Goal: Task Accomplishment & Management: Manage account settings

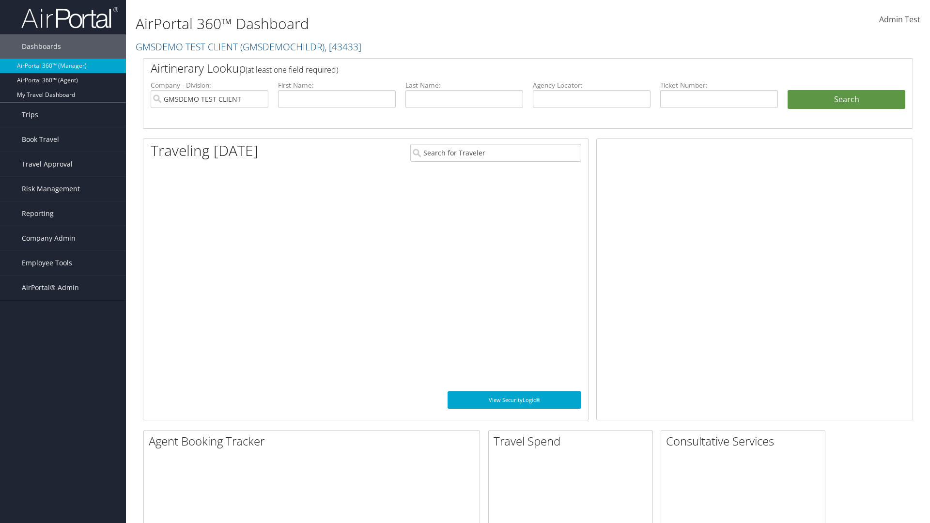
click at [63, 238] on span "Company Admin" at bounding box center [49, 238] width 54 height 24
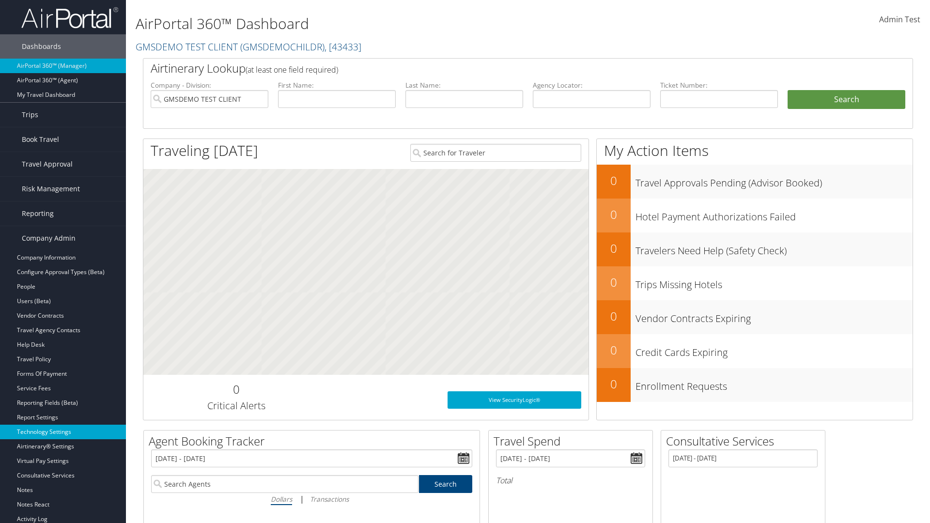
click at [63, 432] on link "Technology Settings" at bounding box center [63, 432] width 126 height 15
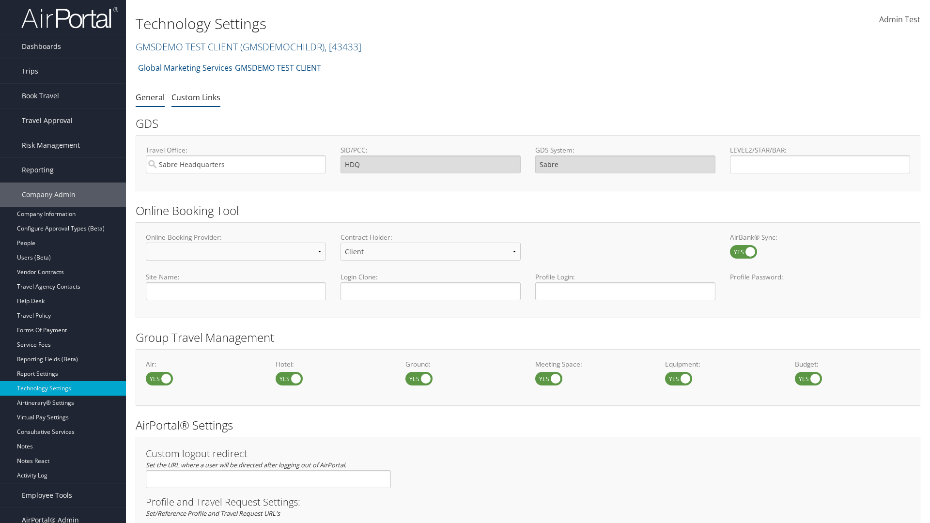
click at [196, 97] on link "Custom Links" at bounding box center [195, 97] width 49 height 11
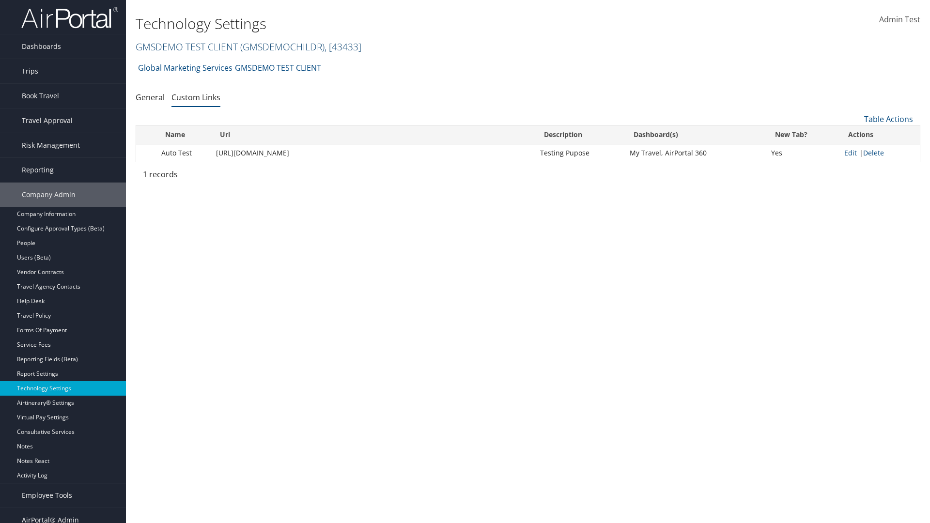
click at [186, 46] on link "GMSDEMO TEST CLIENT ( GMSDEMOCHILDR ) , [ 43433 ]" at bounding box center [249, 46] width 226 height 13
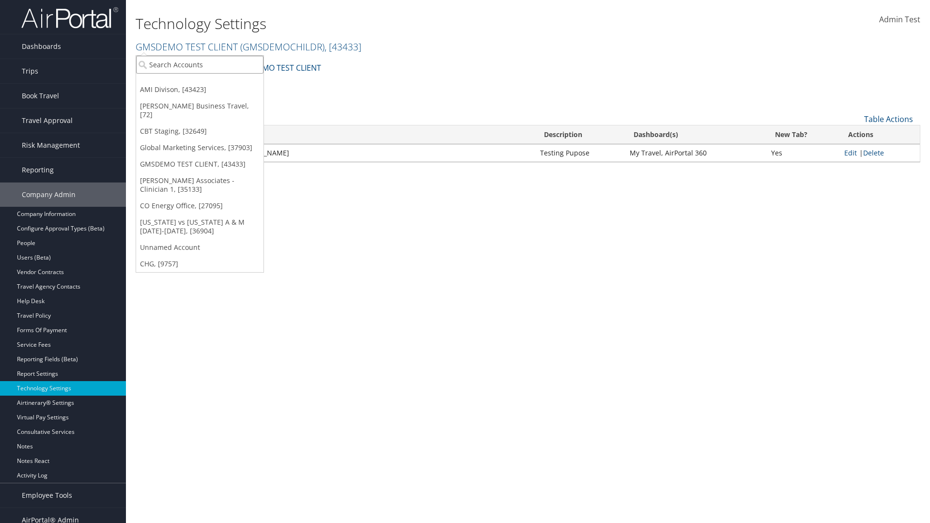
click at [200, 64] on input "search" at bounding box center [199, 65] width 127 height 18
type input "CBTSTG"
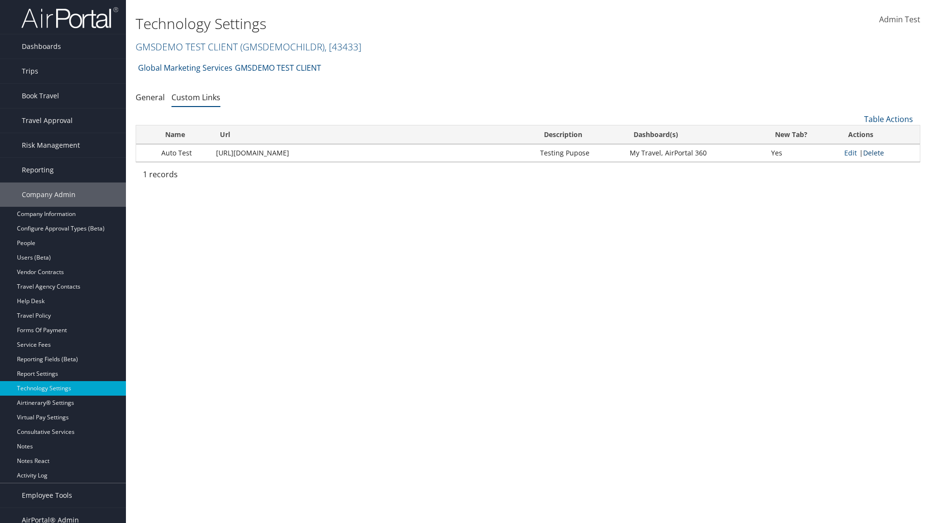
click at [875, 153] on link "Delete" at bounding box center [873, 152] width 21 height 9
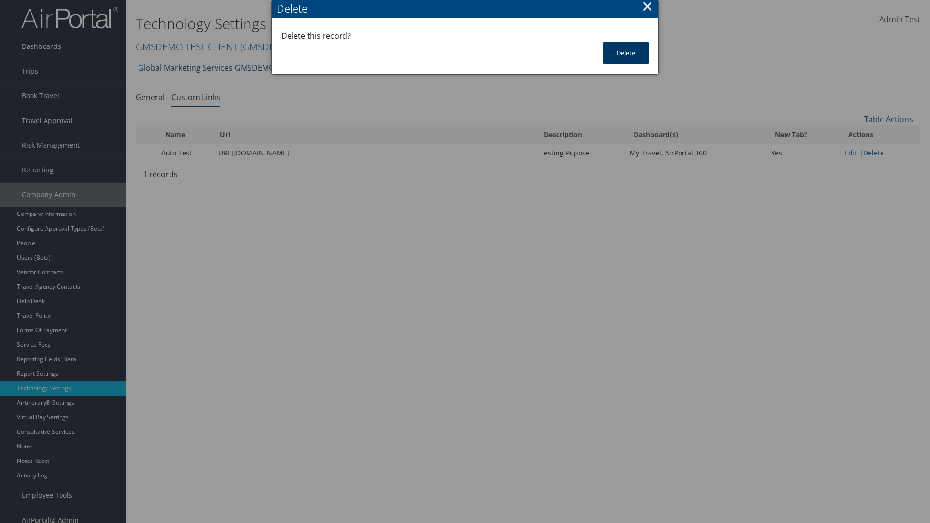
click at [626, 53] on button "Delete" at bounding box center [626, 53] width 46 height 23
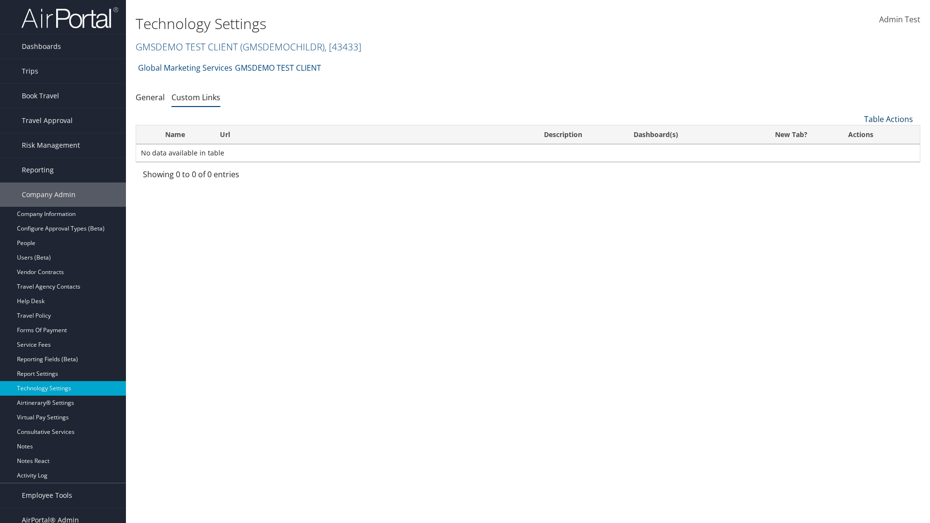
click at [888, 119] on link "Table Actions" at bounding box center [888, 119] width 49 height 11
click at [856, 134] on link "New Record" at bounding box center [855, 134] width 127 height 16
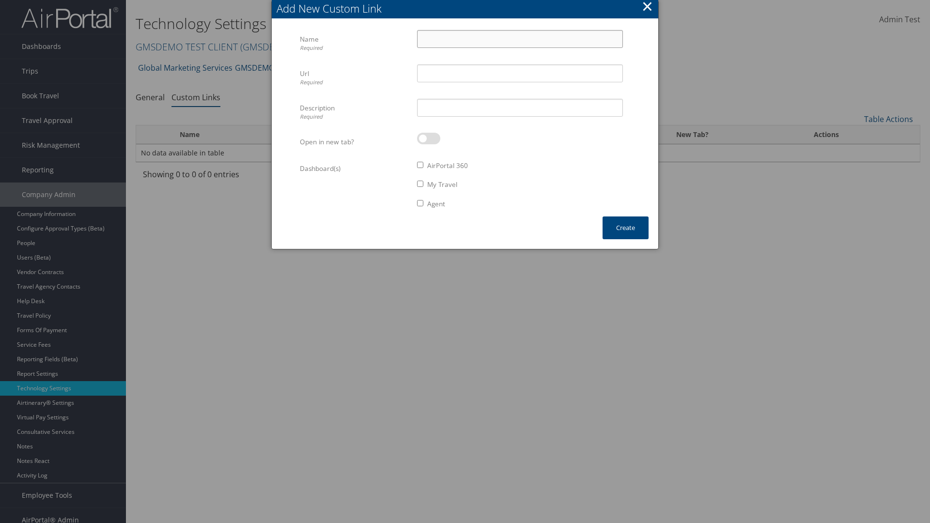
click at [520, 39] on input "Name Required" at bounding box center [520, 39] width 206 height 18
type input "Auto Test"
click at [520, 73] on input "Url Required" at bounding box center [520, 73] width 206 height 18
type input "https://staging.cbtat.com/client/technology/quicklinks"
click at [520, 108] on input "Description Required" at bounding box center [520, 108] width 206 height 18
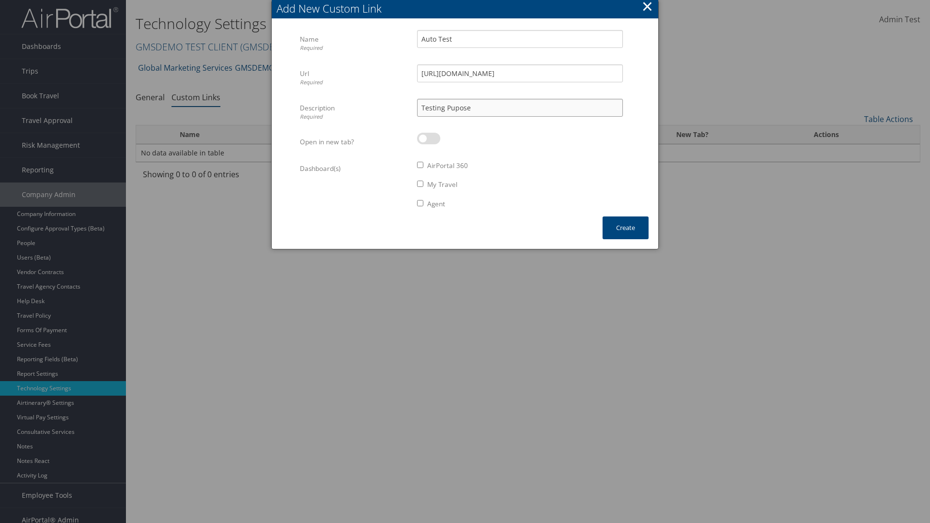
type input "Testing Pupose"
click at [429, 138] on label at bounding box center [428, 139] width 23 height 12
click at [428, 138] on input "checkbox" at bounding box center [425, 140] width 6 height 6
checkbox input "true"
click at [448, 166] on label "AirPortal 360" at bounding box center [447, 166] width 41 height 10
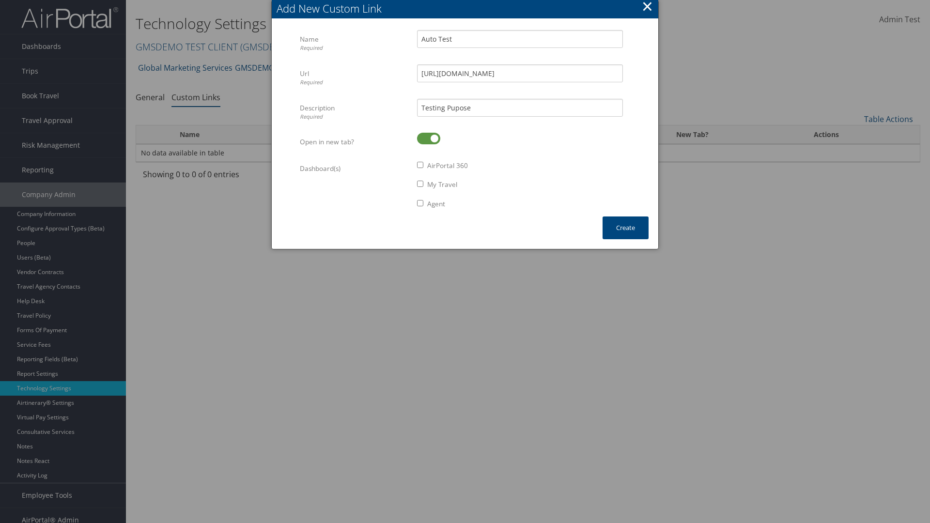
click at [423, 166] on input "AirPortal 360" at bounding box center [420, 165] width 6 height 6
checkbox input "true"
click at [443, 185] on label "My Travel" at bounding box center [442, 185] width 30 height 10
click at [423, 185] on input "My Travel" at bounding box center [420, 184] width 6 height 6
checkbox input "true"
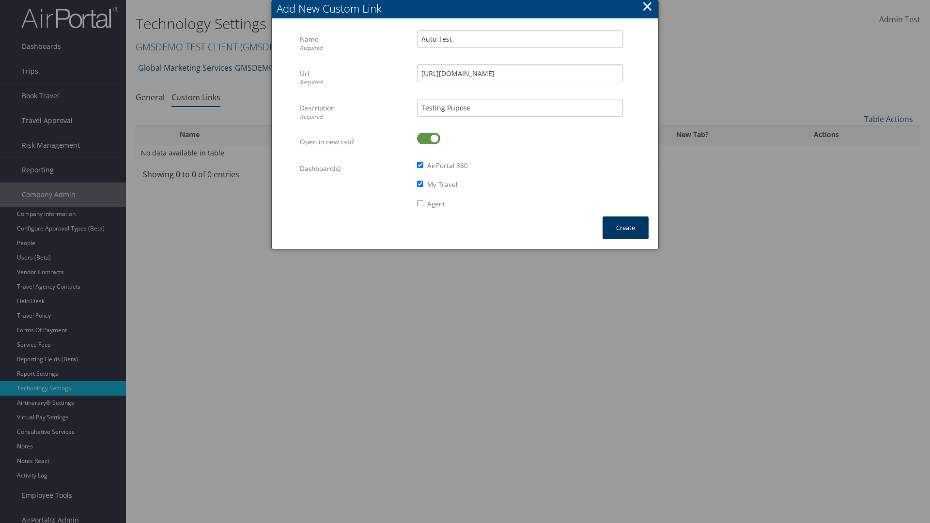
click at [625, 228] on button "Create" at bounding box center [625, 227] width 46 height 23
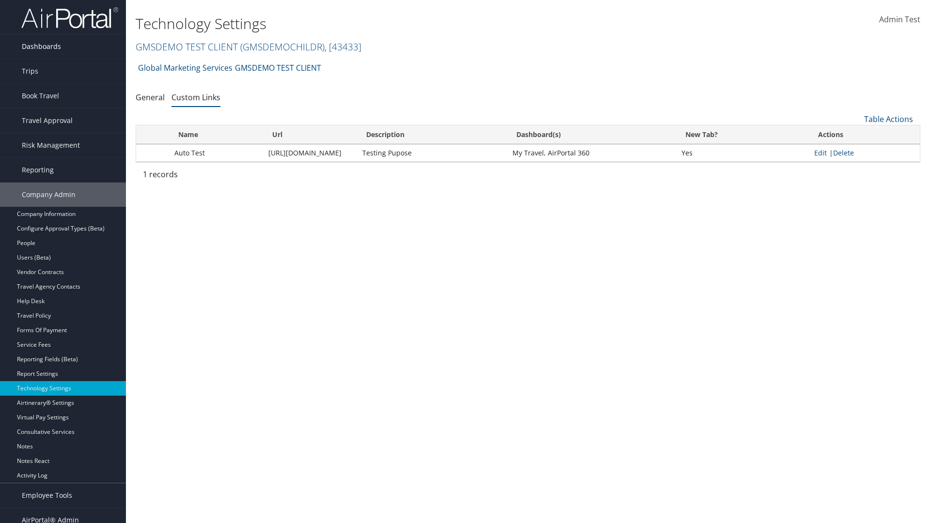
click at [63, 46] on link "Dashboards" at bounding box center [63, 46] width 126 height 24
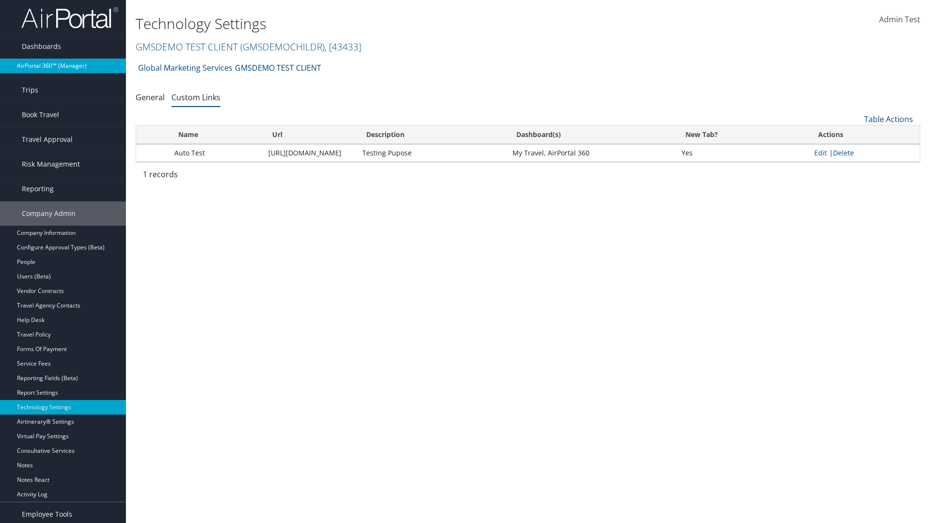
click at [63, 66] on link "AirPortal 360™ (Manager)" at bounding box center [63, 66] width 126 height 15
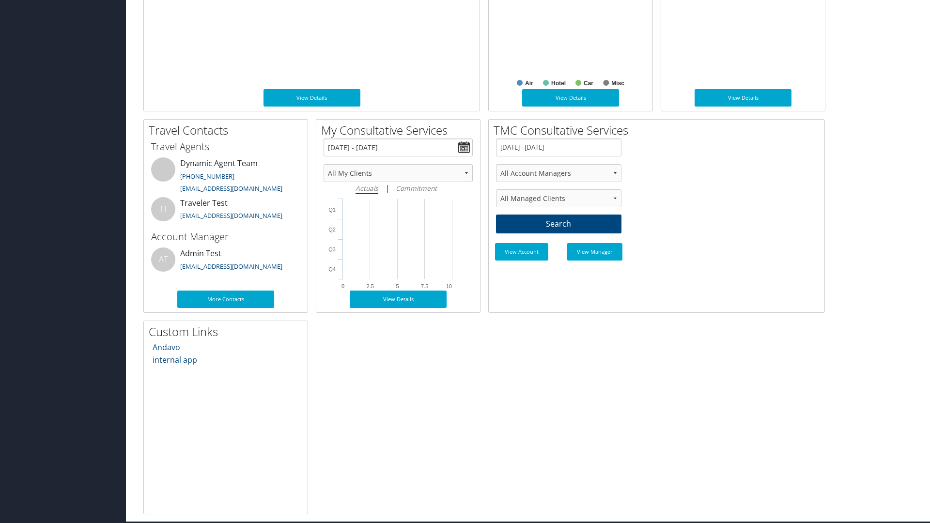
scroll to position [512, 0]
